Goal: Task Accomplishment & Management: Use online tool/utility

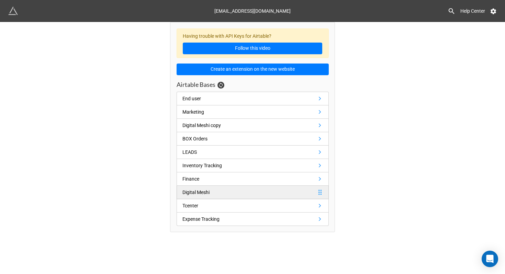
click at [212, 191] on div "Digital Meshi" at bounding box center [197, 193] width 30 height 8
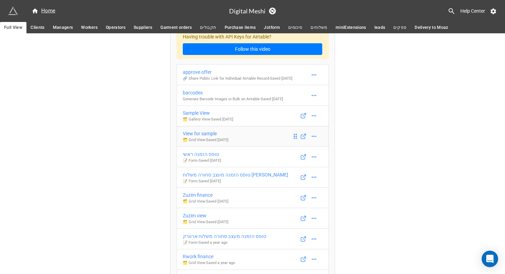
scroll to position [17, 0]
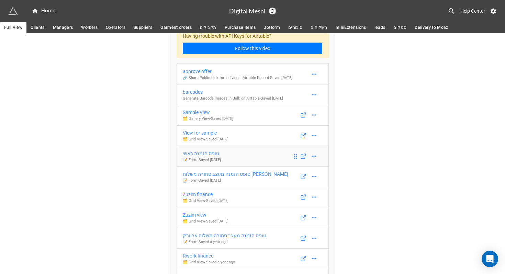
click at [211, 157] on div "טופס הזמנה ראשי" at bounding box center [202, 154] width 38 height 8
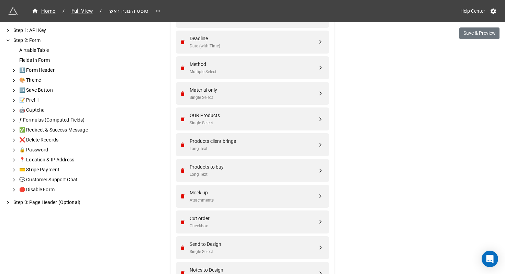
scroll to position [487, 0]
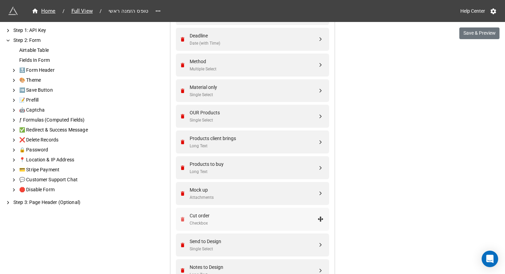
click at [181, 220] on icon "Remove" at bounding box center [183, 219] width 4 height 4
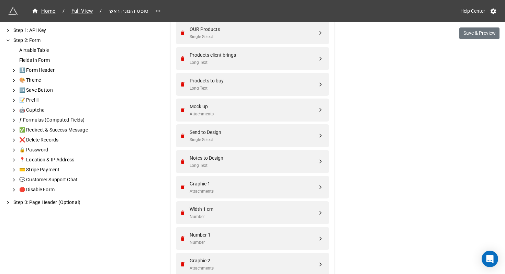
scroll to position [573, 0]
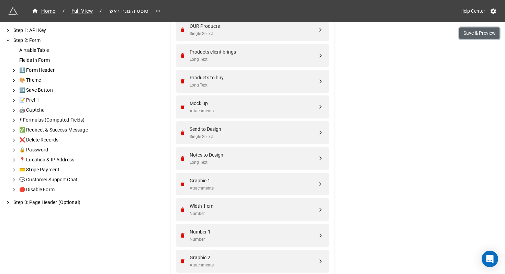
click at [479, 35] on button "Save & Preview" at bounding box center [479, 33] width 40 height 12
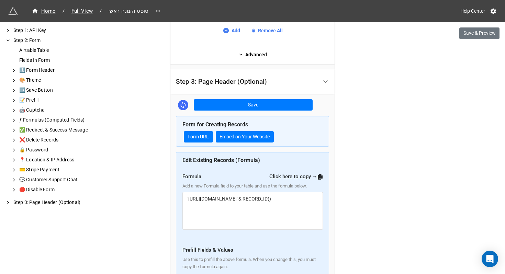
scroll to position [1042, 0]
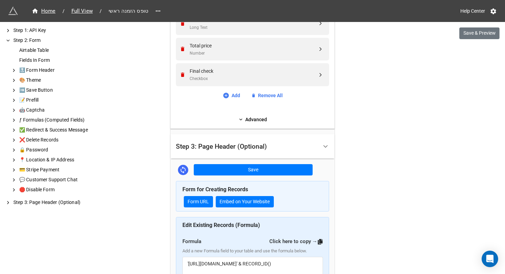
click at [270, 144] on div "Step 3: Page Header (Optional)" at bounding box center [247, 146] width 142 height 16
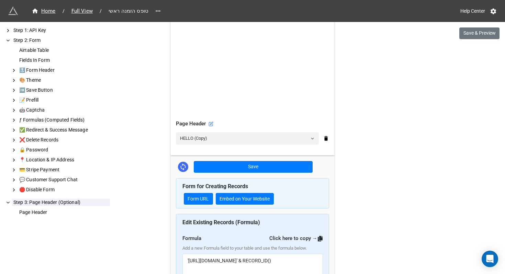
scroll to position [256, 0]
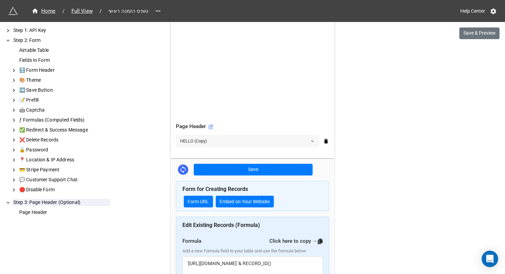
click at [207, 140] on link "HELLO (Copy)" at bounding box center [247, 141] width 143 height 12
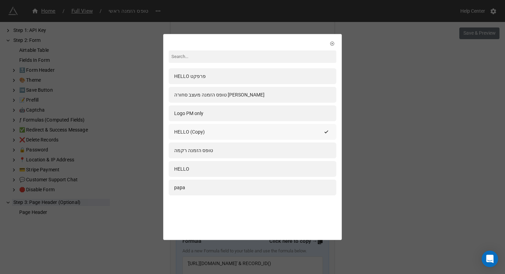
click at [205, 134] on div "HELLO (Copy)" at bounding box center [189, 132] width 31 height 8
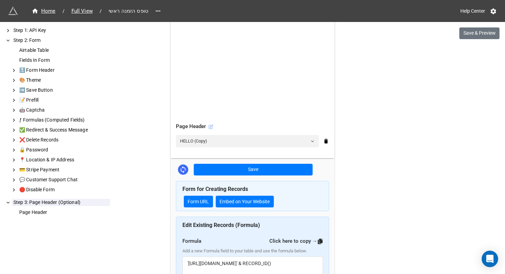
click at [209, 128] on icon at bounding box center [210, 126] width 5 height 5
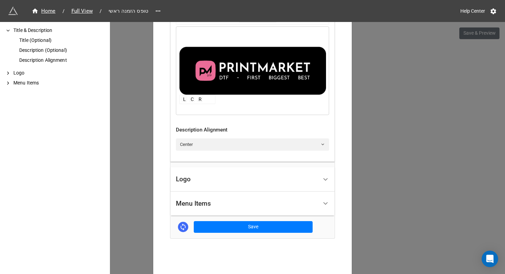
scroll to position [265, 0]
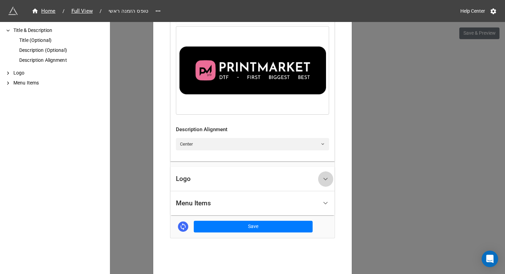
click at [325, 179] on polyline at bounding box center [326, 179] width 4 height 2
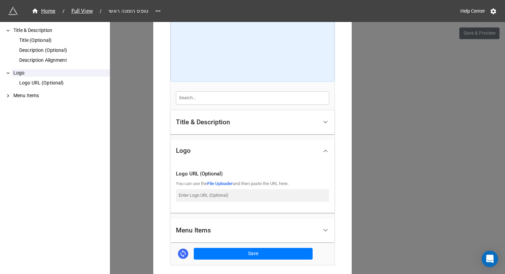
click at [324, 232] on icon at bounding box center [325, 230] width 7 height 7
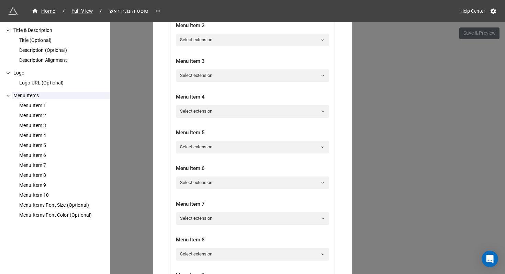
scroll to position [0, 0]
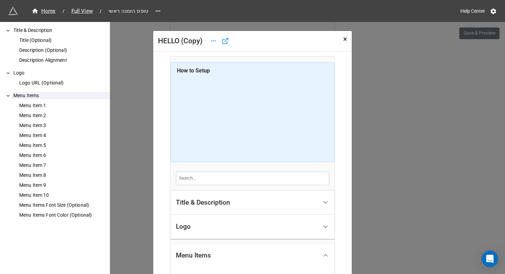
click at [343, 39] on span "×" at bounding box center [345, 39] width 4 height 8
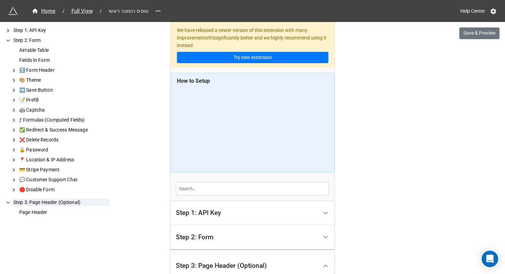
click at [253, 238] on div "Step 2: Form" at bounding box center [247, 237] width 142 height 16
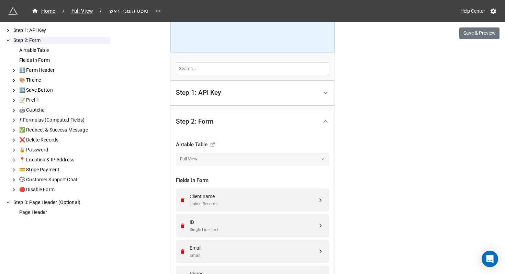
scroll to position [121, 0]
click at [251, 197] on div "Client name" at bounding box center [254, 196] width 128 height 8
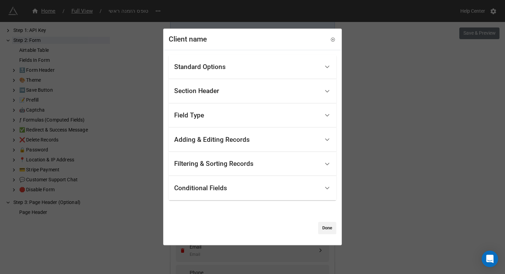
click at [263, 68] on div "Standard Options" at bounding box center [246, 67] width 145 height 16
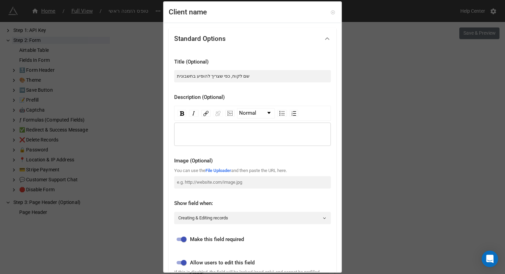
click at [330, 13] on icon at bounding box center [332, 12] width 5 height 5
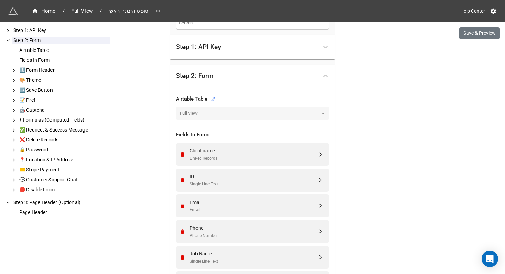
scroll to position [179, 0]
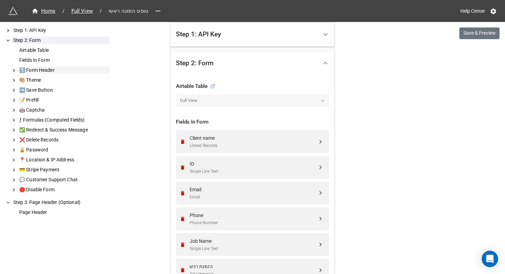
click at [41, 71] on div "🔝 Form Header" at bounding box center [64, 70] width 92 height 7
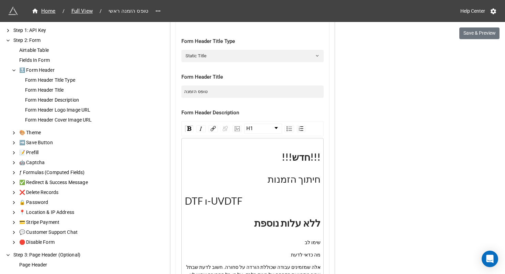
scroll to position [1175, 0]
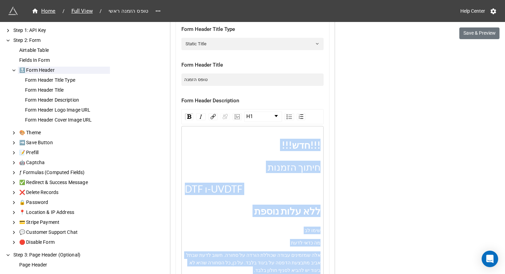
drag, startPoint x: 273, startPoint y: 132, endPoint x: 281, endPoint y: 152, distance: 21.9
click at [281, 153] on div "!!!חדש!!! חיתוך הזמנות DTF ו-UVDTF ללא עלות נוספת שימו לב מה כדאי לדעת אלה שמזמ…" at bounding box center [252, 204] width 142 height 156
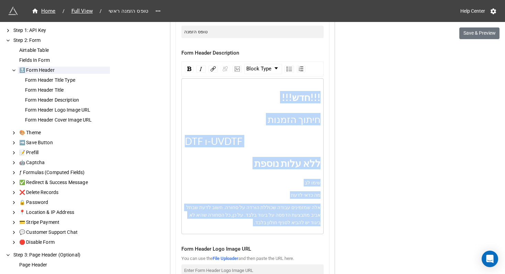
scroll to position [1224, 0]
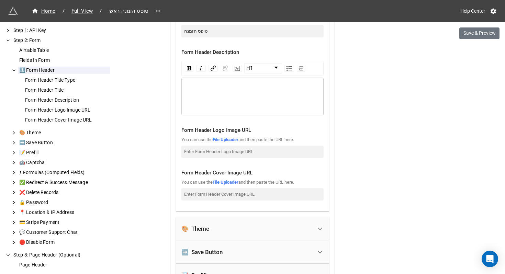
click at [290, 109] on div "rdw-wrapper" at bounding box center [252, 97] width 142 height 38
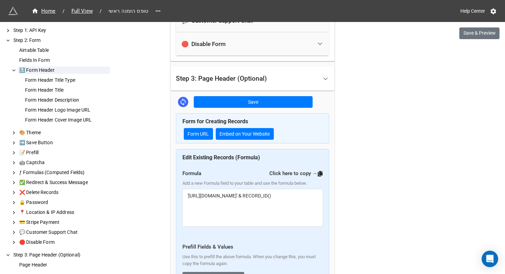
scroll to position [1663, 0]
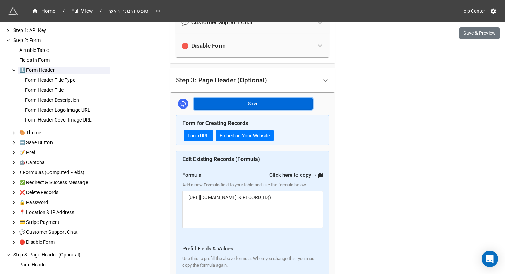
click at [268, 104] on button "Save" at bounding box center [253, 104] width 119 height 12
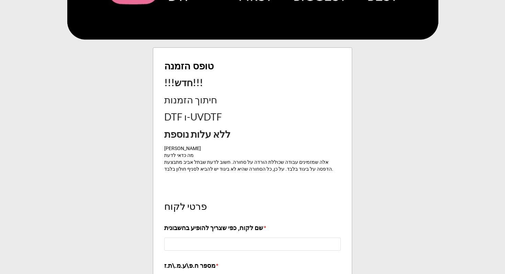
scroll to position [94, 0]
